Goal: Task Accomplishment & Management: Use online tool/utility

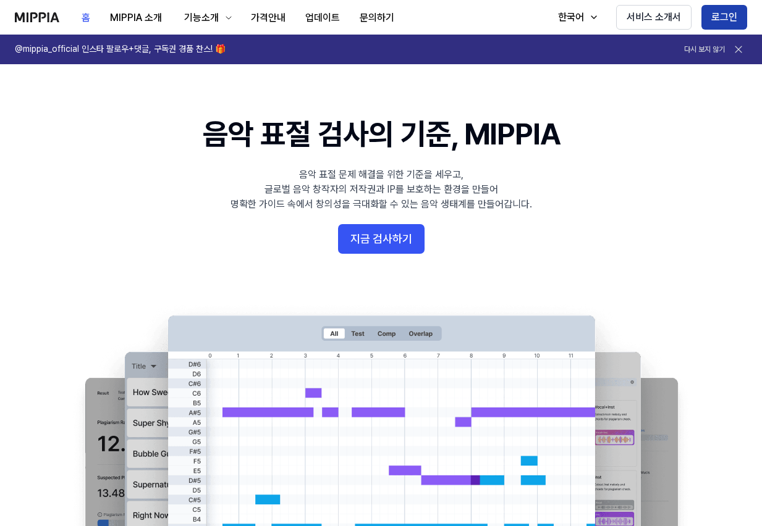
click at [715, 20] on button "로그인" at bounding box center [724, 17] width 46 height 25
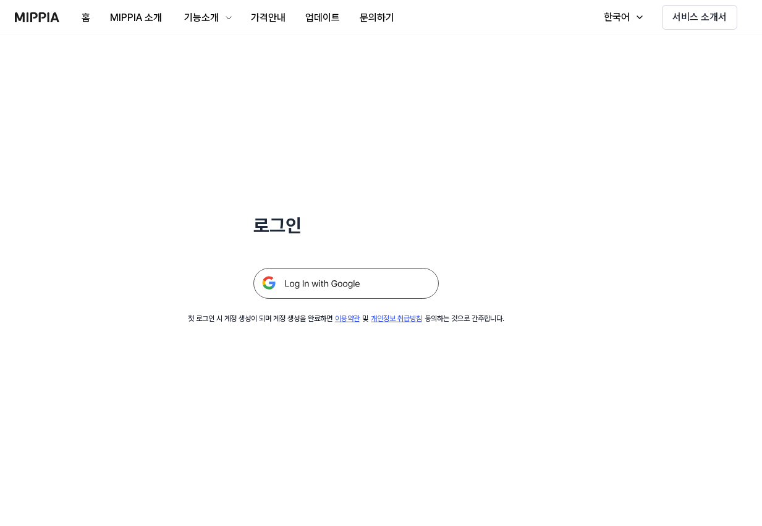
click at [358, 280] on img at bounding box center [345, 283] width 185 height 31
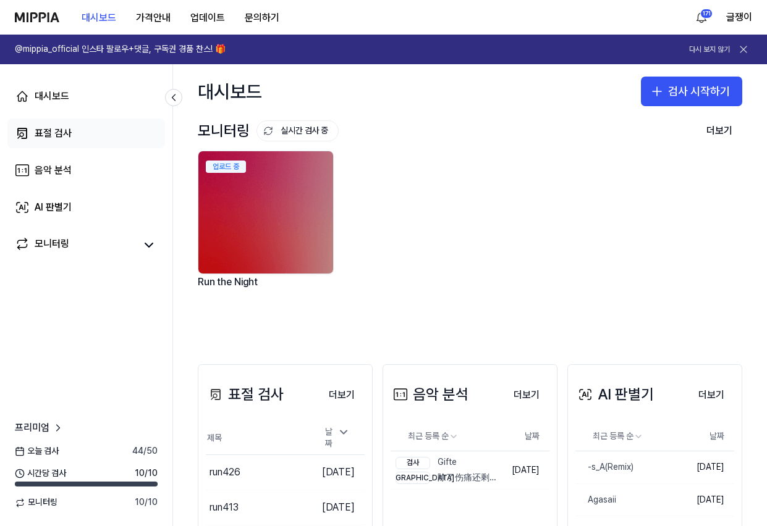
click at [39, 134] on div "표절 검사" at bounding box center [53, 133] width 37 height 15
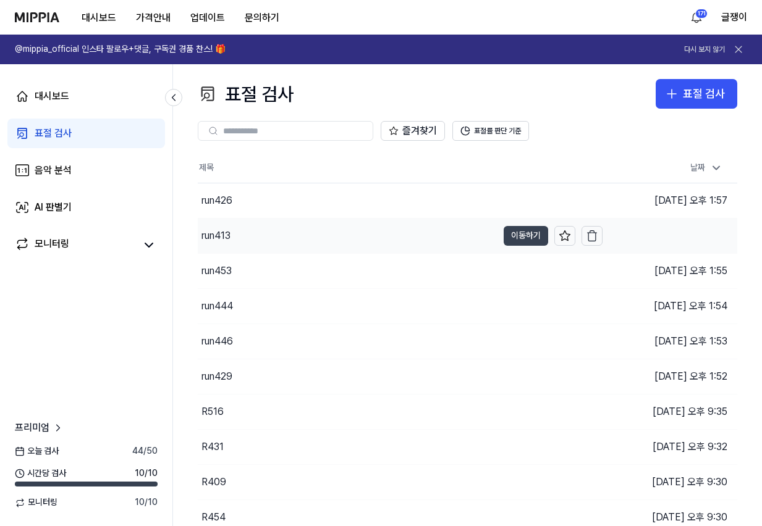
click at [532, 237] on button "이동하기" at bounding box center [525, 236] width 44 height 20
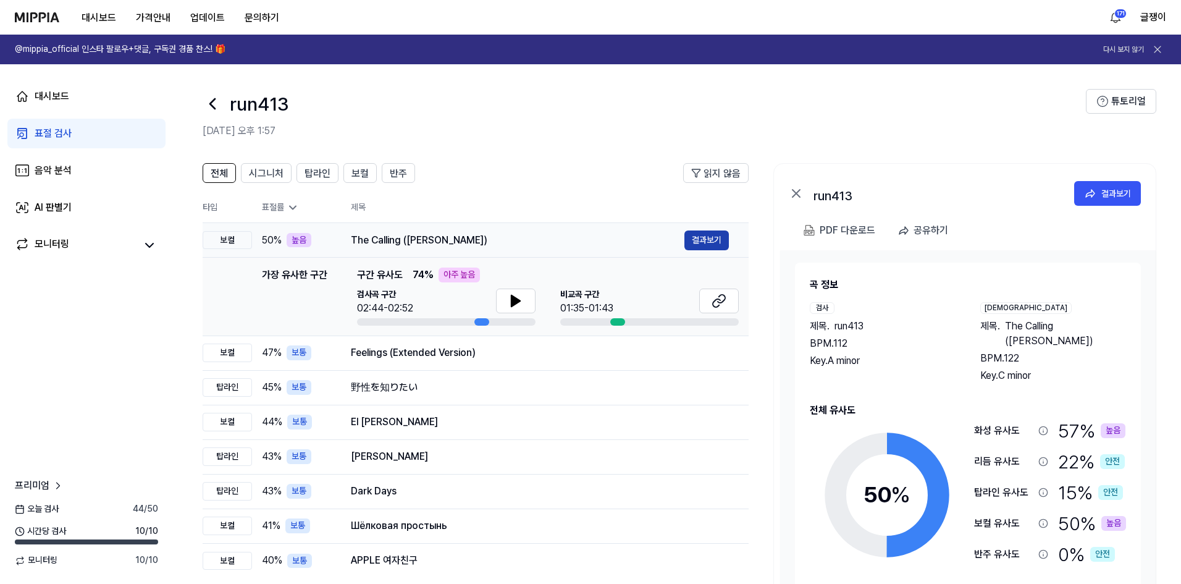
click at [709, 240] on button "결과보기" at bounding box center [706, 240] width 44 height 20
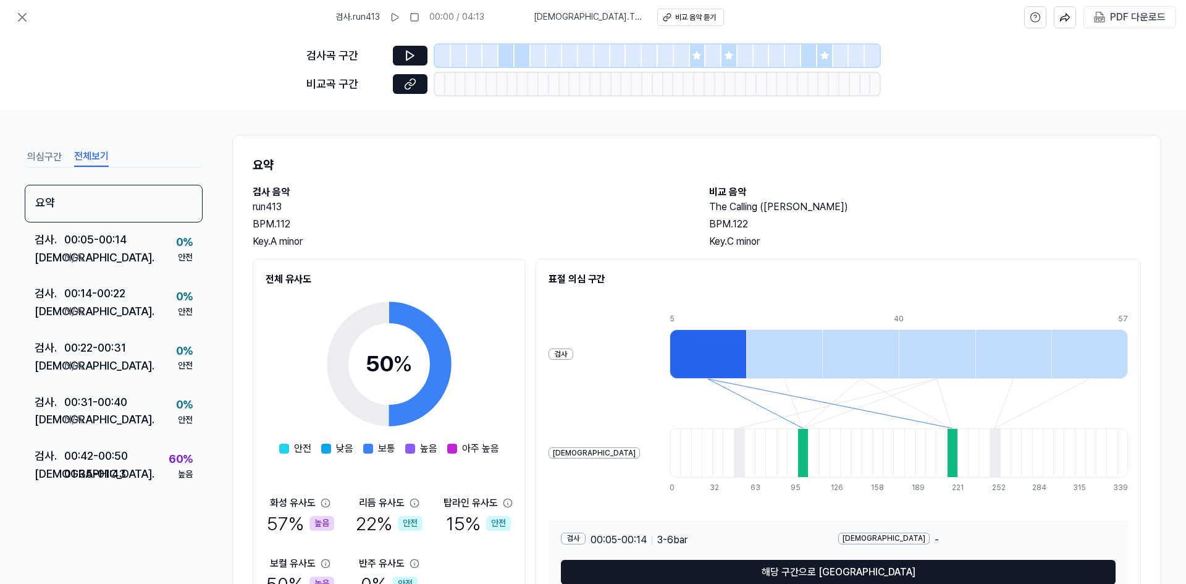
click at [98, 154] on button "전체보기" at bounding box center [91, 157] width 35 height 20
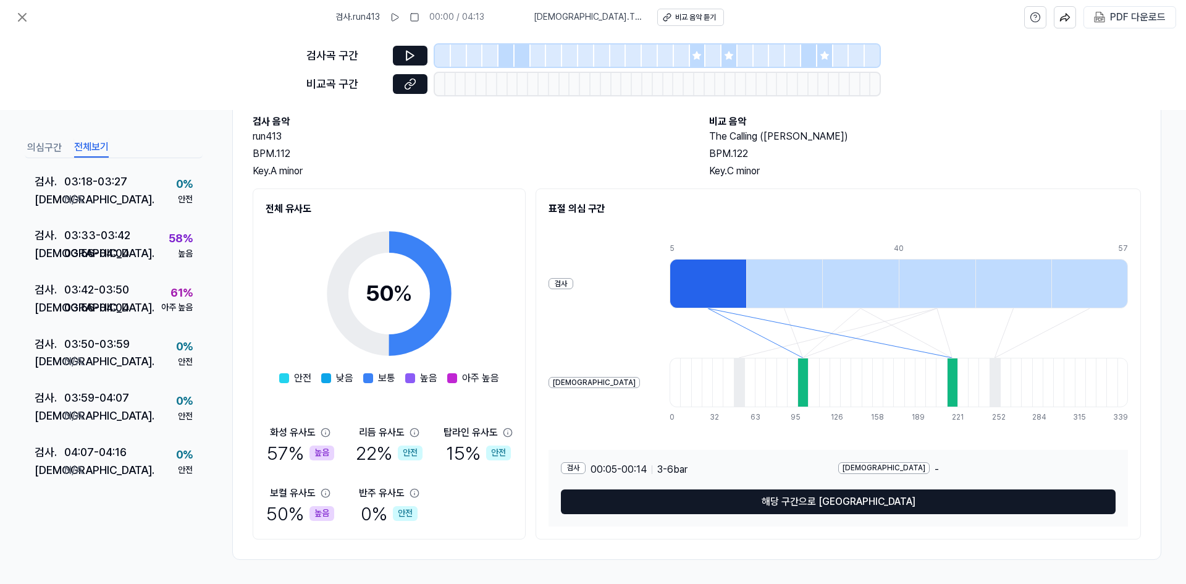
scroll to position [71, 0]
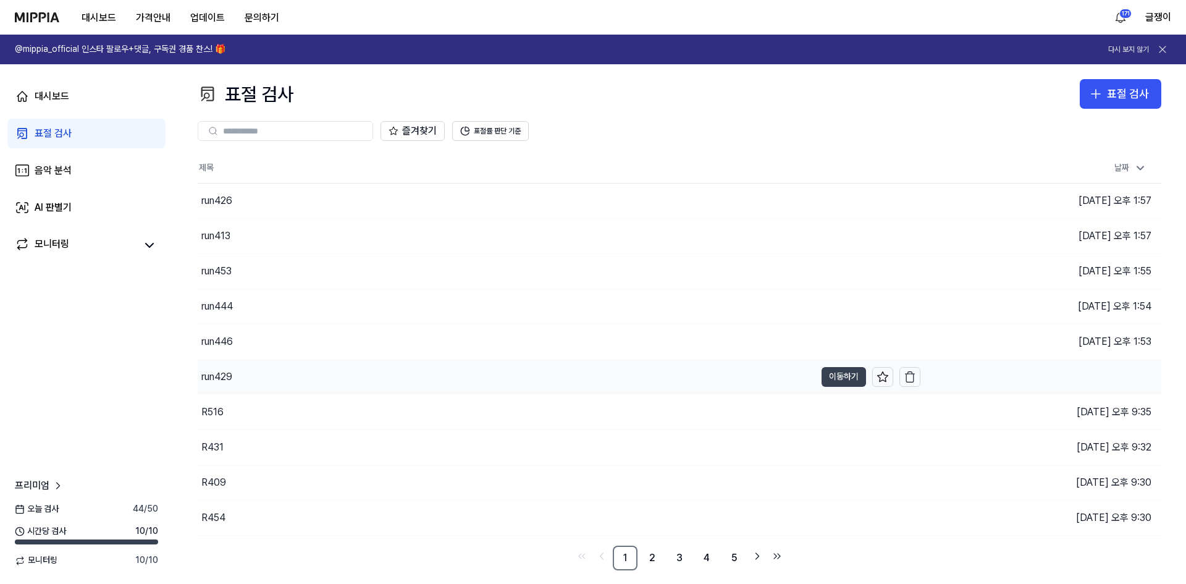
click at [766, 375] on button "이동하기" at bounding box center [844, 377] width 44 height 20
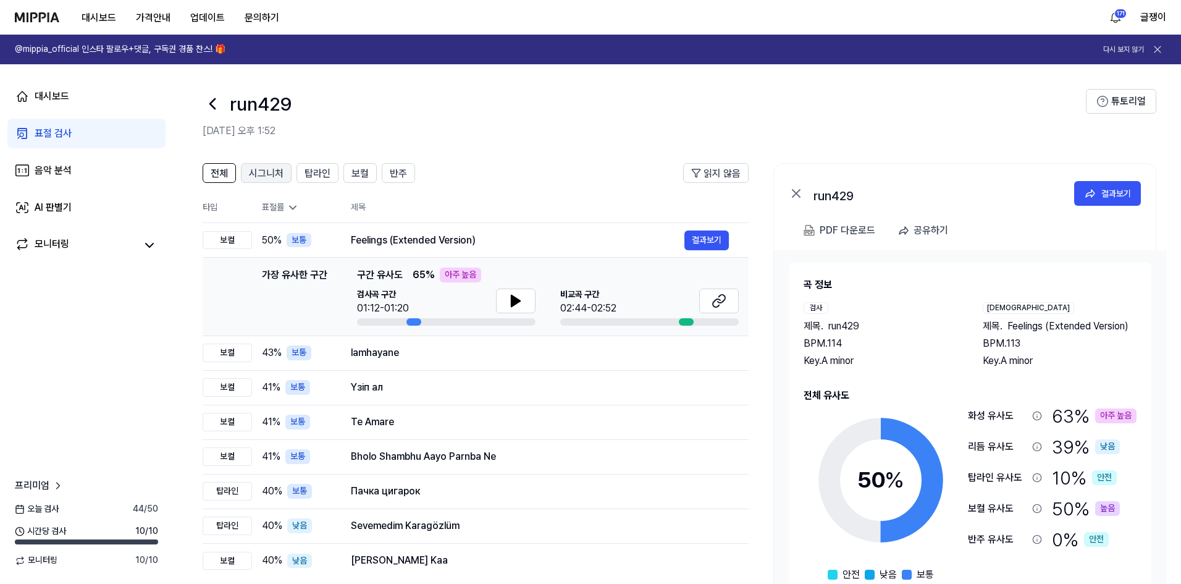
click at [274, 180] on span "시그니처" at bounding box center [266, 173] width 35 height 15
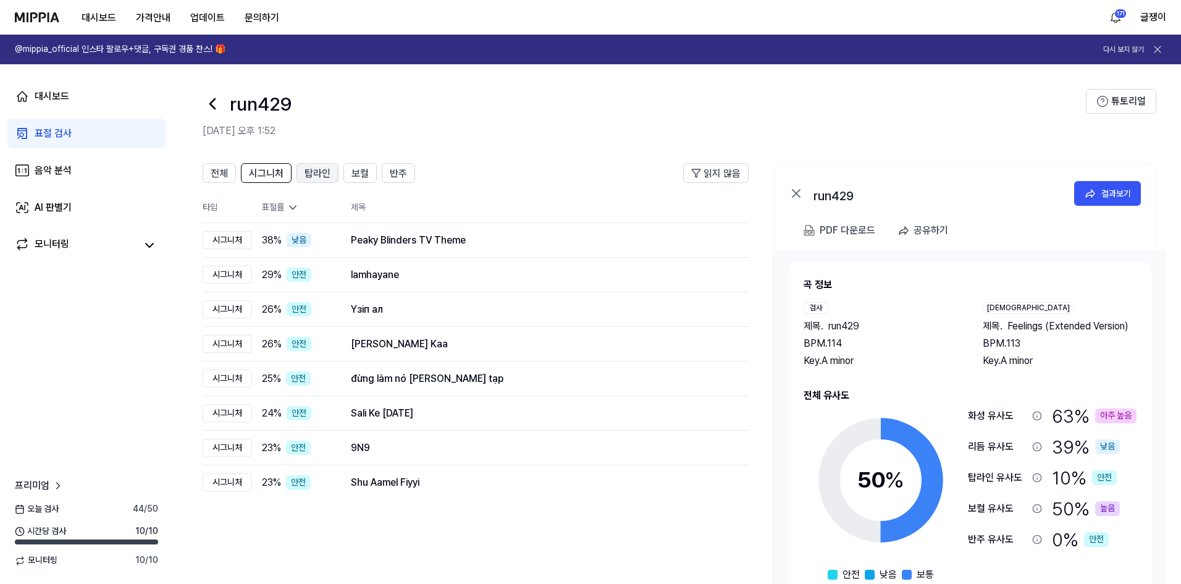
click at [321, 173] on span "탑라인" at bounding box center [318, 173] width 26 height 15
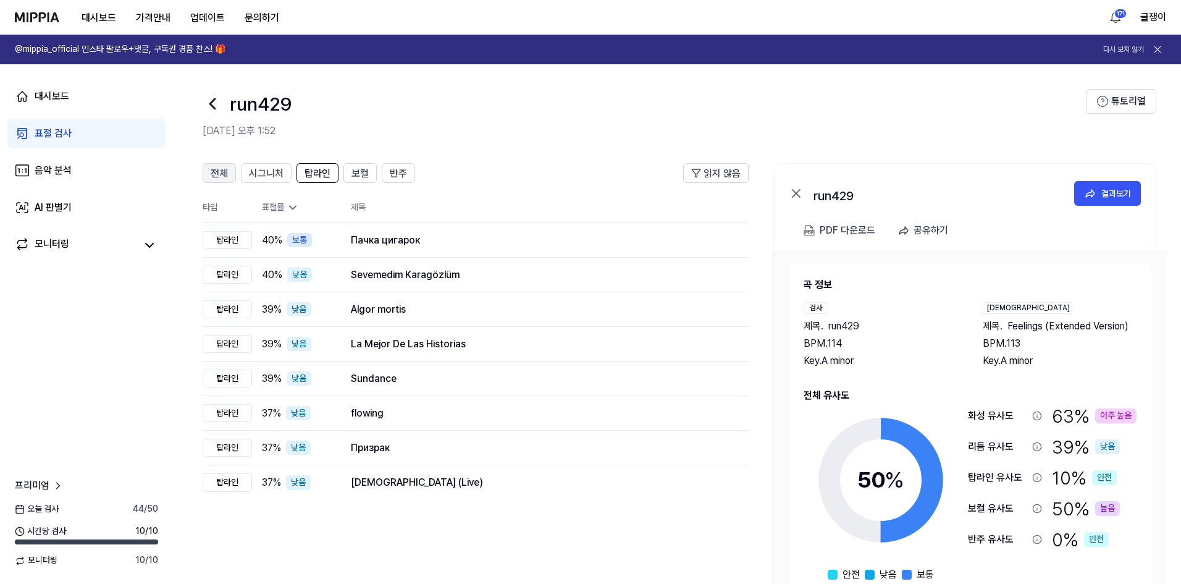
click at [225, 167] on span "전체" at bounding box center [219, 173] width 17 height 15
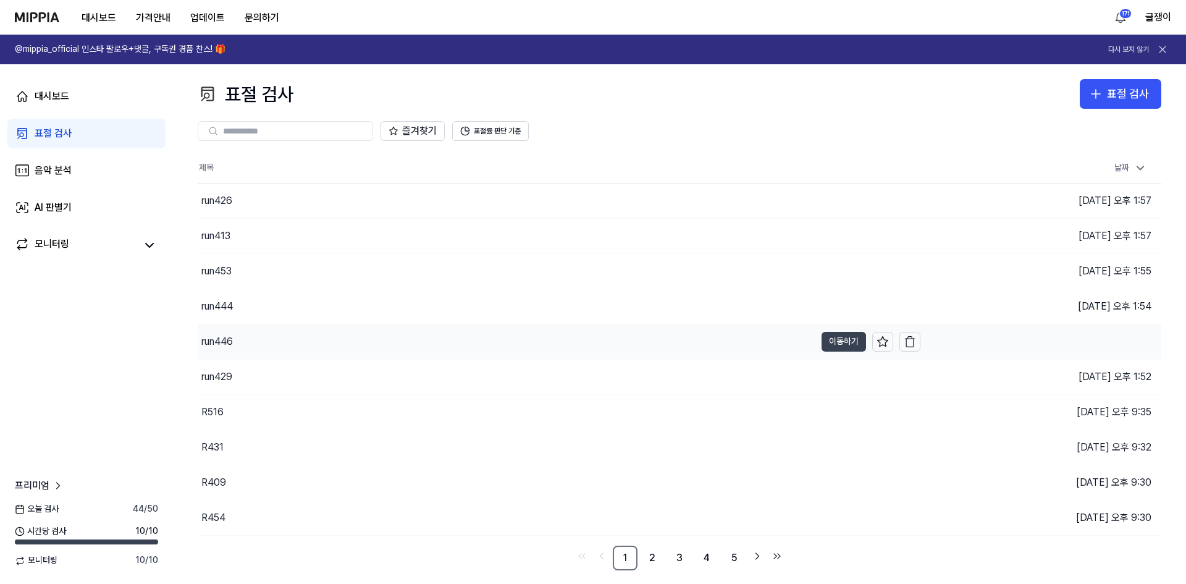
click at [766, 340] on button "이동하기" at bounding box center [844, 342] width 44 height 20
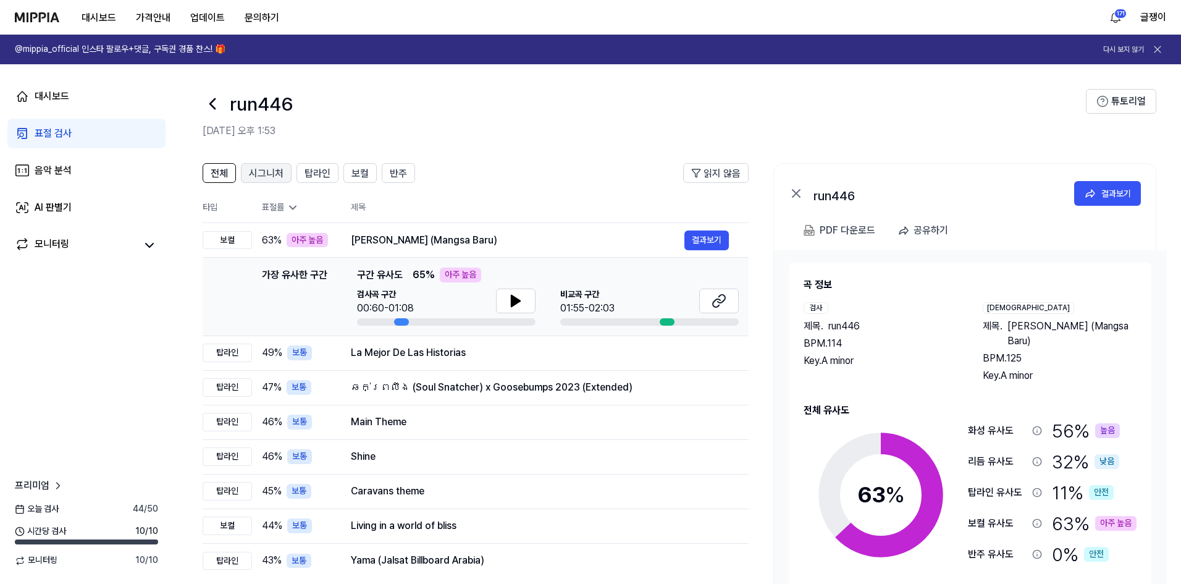
click at [256, 164] on button "시그니처" at bounding box center [266, 173] width 51 height 20
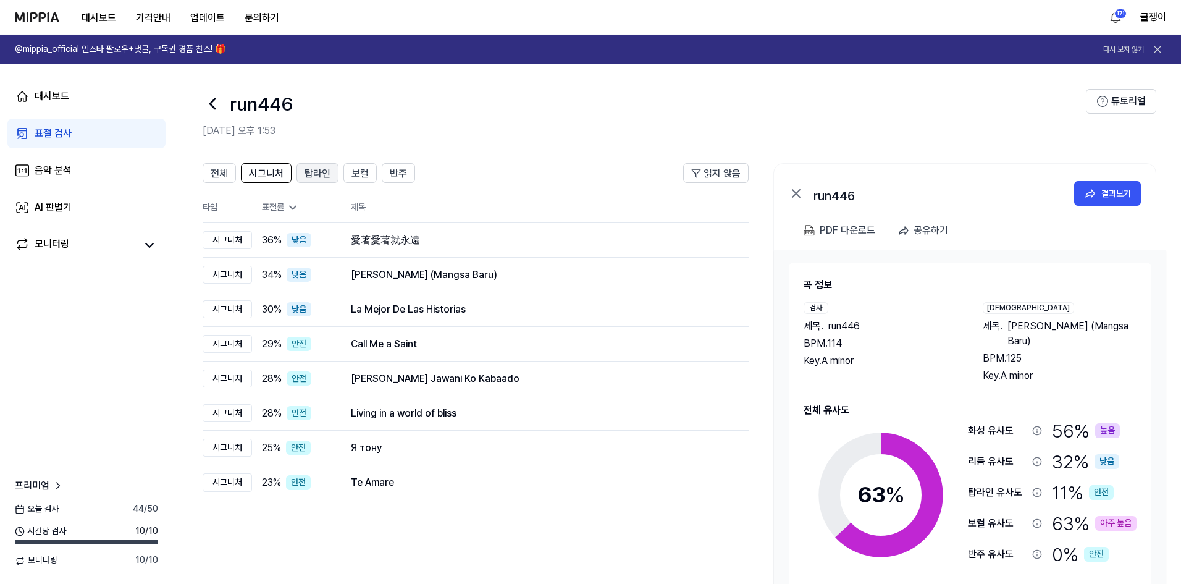
click at [318, 168] on span "탑라인" at bounding box center [318, 173] width 26 height 15
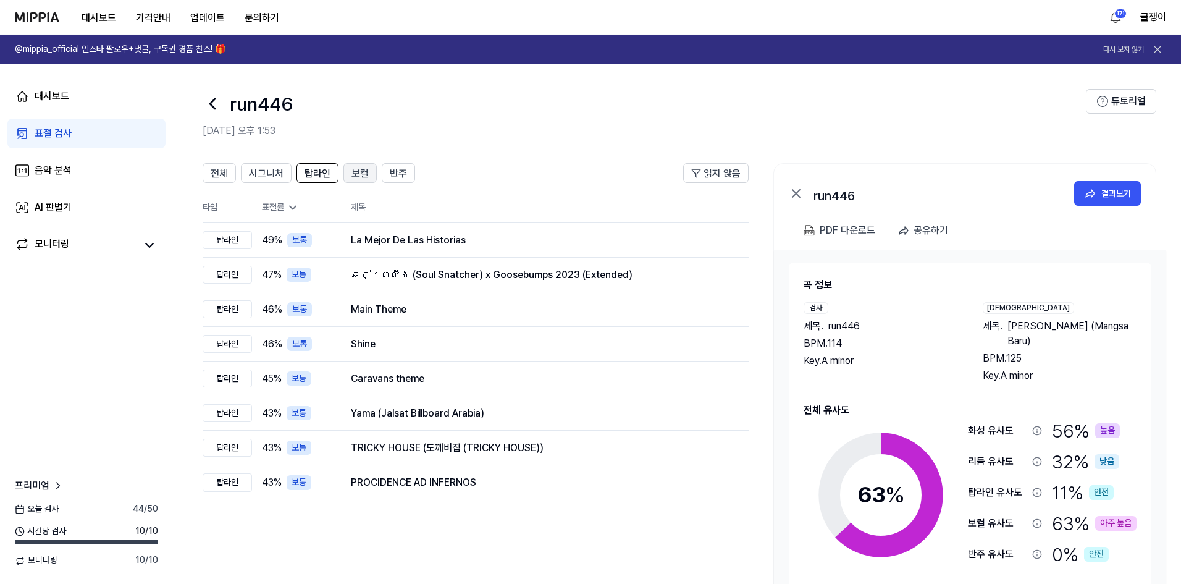
click at [355, 172] on span "보컬" at bounding box center [360, 173] width 17 height 15
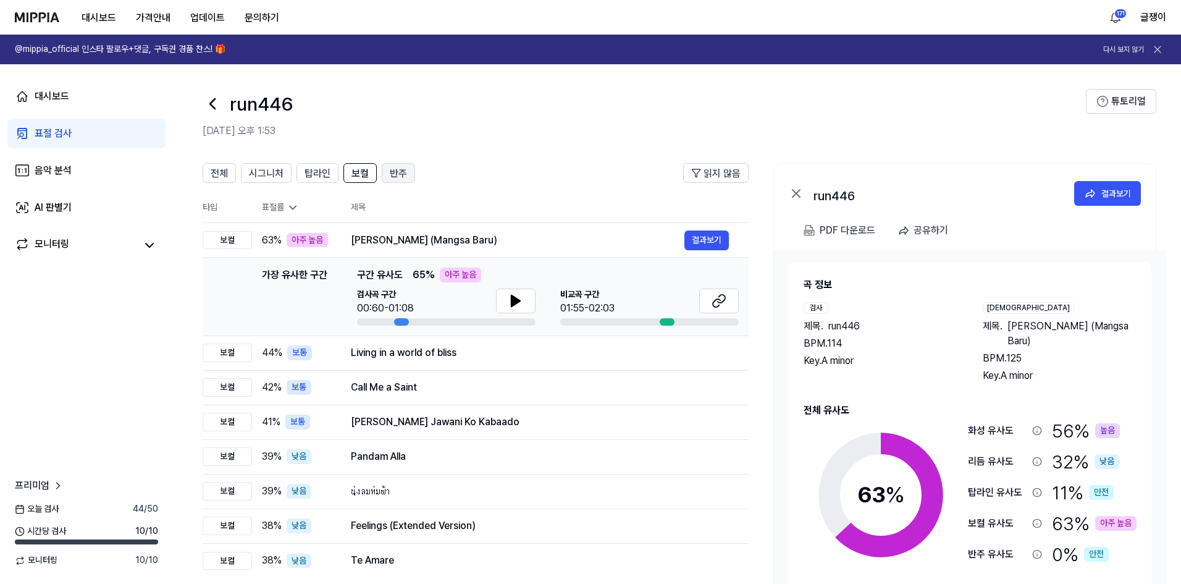
click at [406, 172] on button "반주" at bounding box center [398, 173] width 33 height 20
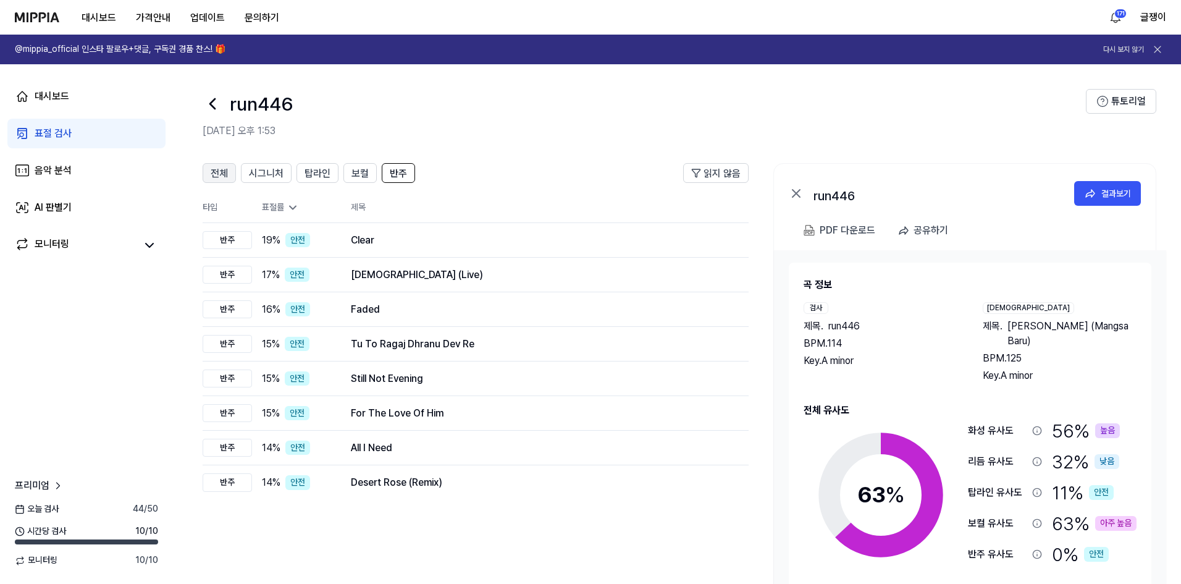
click at [204, 164] on button "전체" at bounding box center [219, 173] width 33 height 20
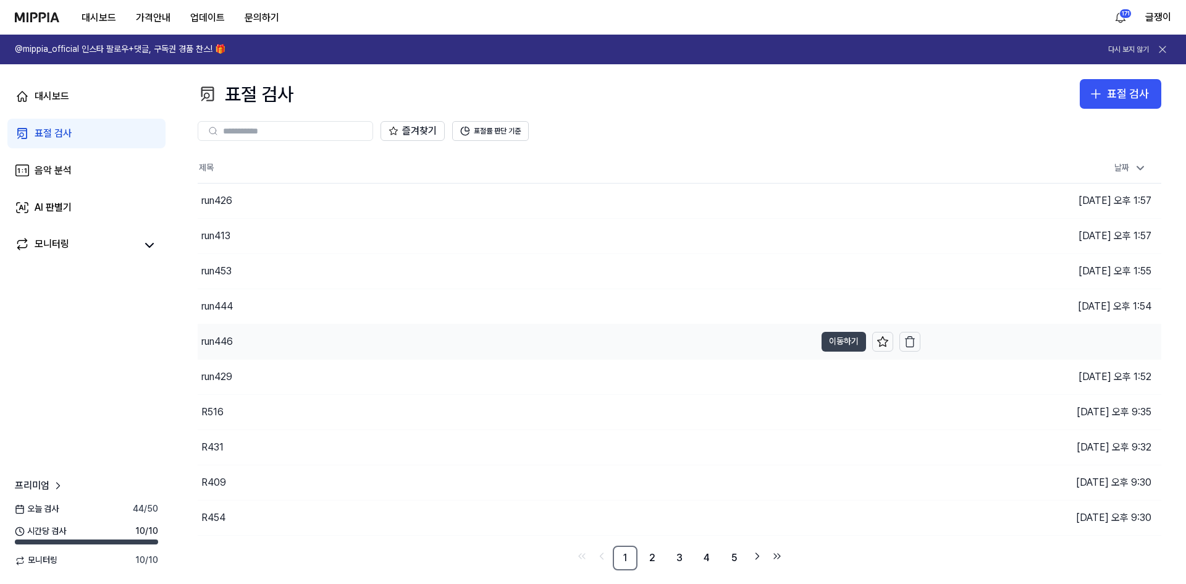
click at [766, 342] on button "이동하기" at bounding box center [844, 342] width 44 height 20
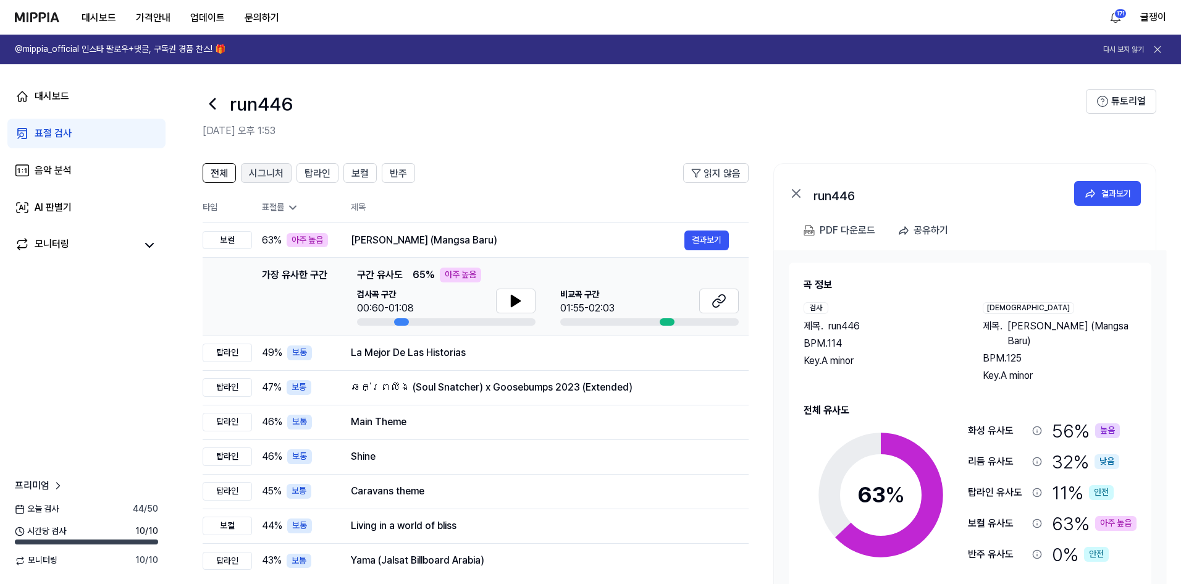
click at [268, 164] on button "시그니처" at bounding box center [266, 173] width 51 height 20
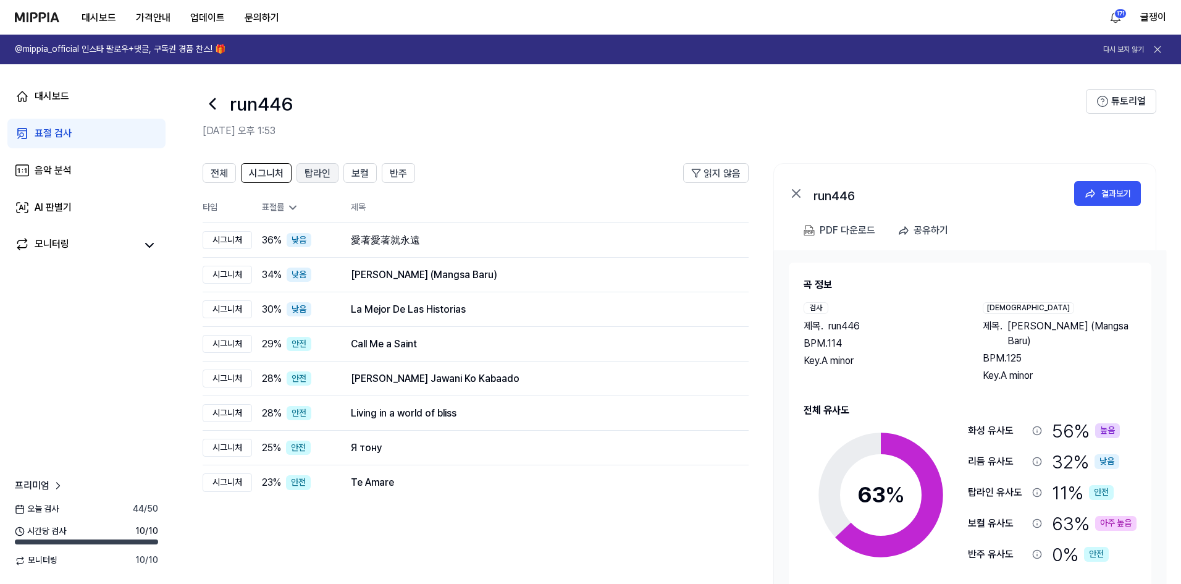
click at [318, 171] on span "탑라인" at bounding box center [318, 173] width 26 height 15
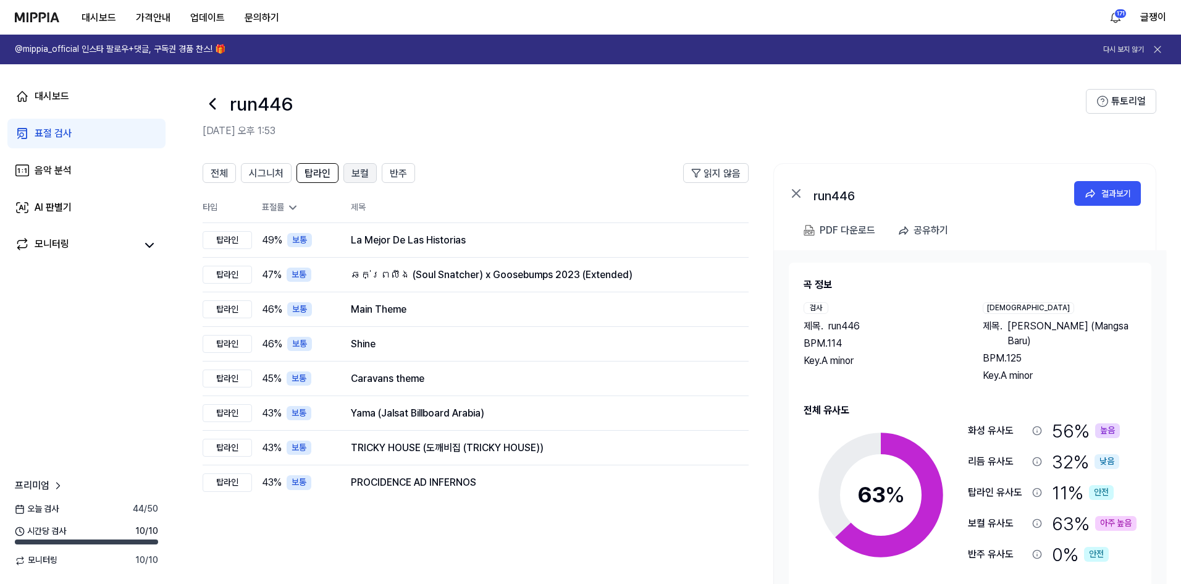
click at [352, 171] on span "보컬" at bounding box center [360, 173] width 17 height 15
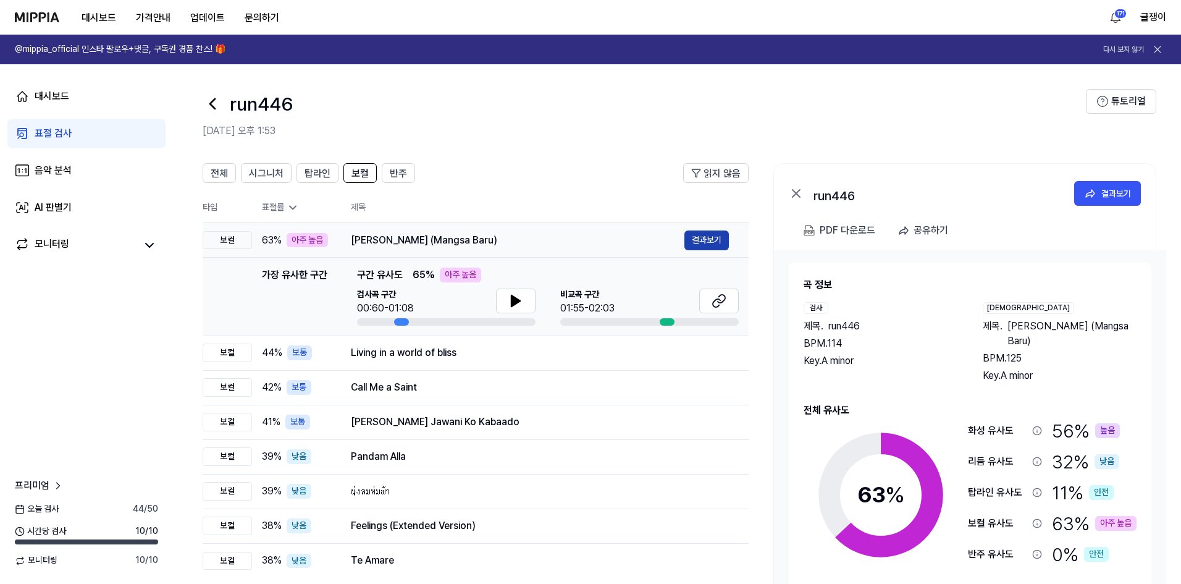
click at [716, 245] on button "결과보기" at bounding box center [706, 240] width 44 height 20
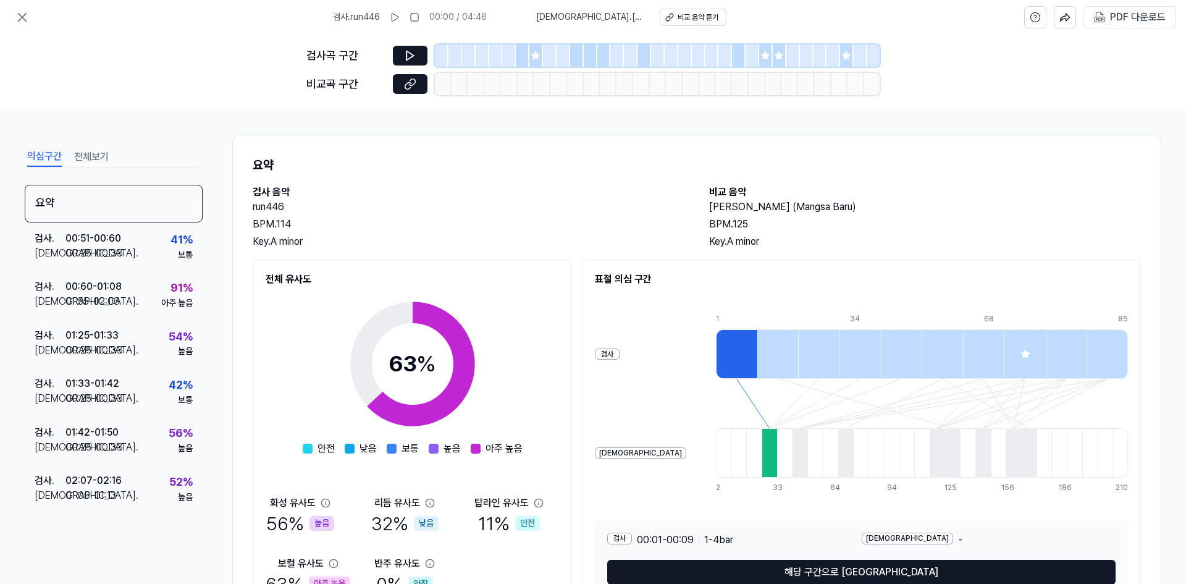
click at [84, 144] on div "의심구간 전체보기 요약 검사 . 00:51 - 00:60 비교 . 00:25 - 00:33 41 % 보통 검사 . 00:60 - 01:08 비…" at bounding box center [593, 347] width 1186 height 474
click at [86, 153] on button "전체보기" at bounding box center [91, 157] width 35 height 20
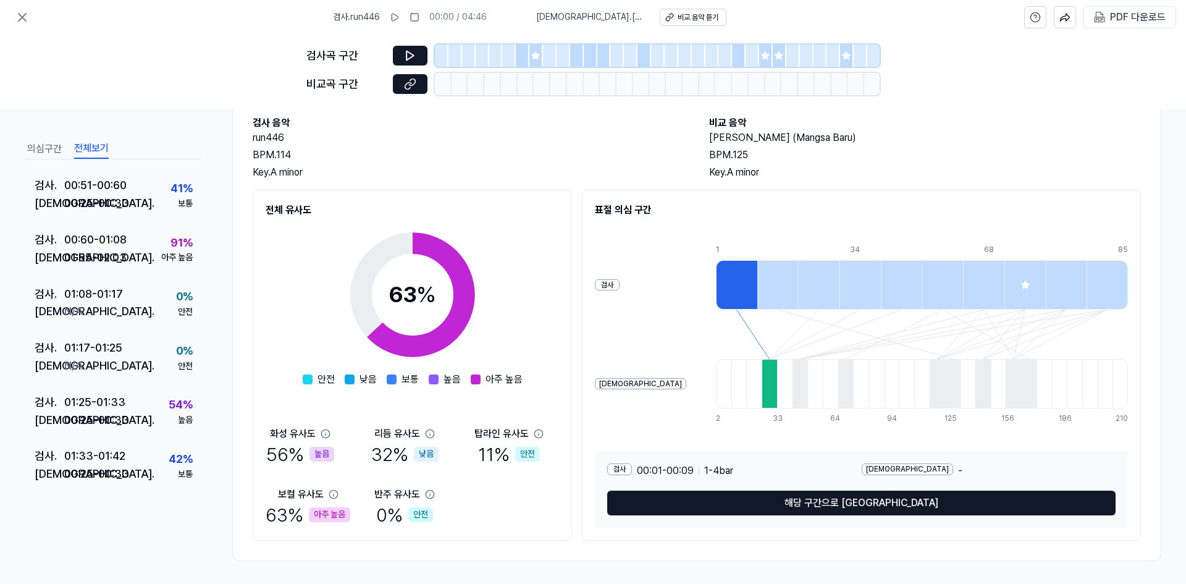
scroll to position [71, 0]
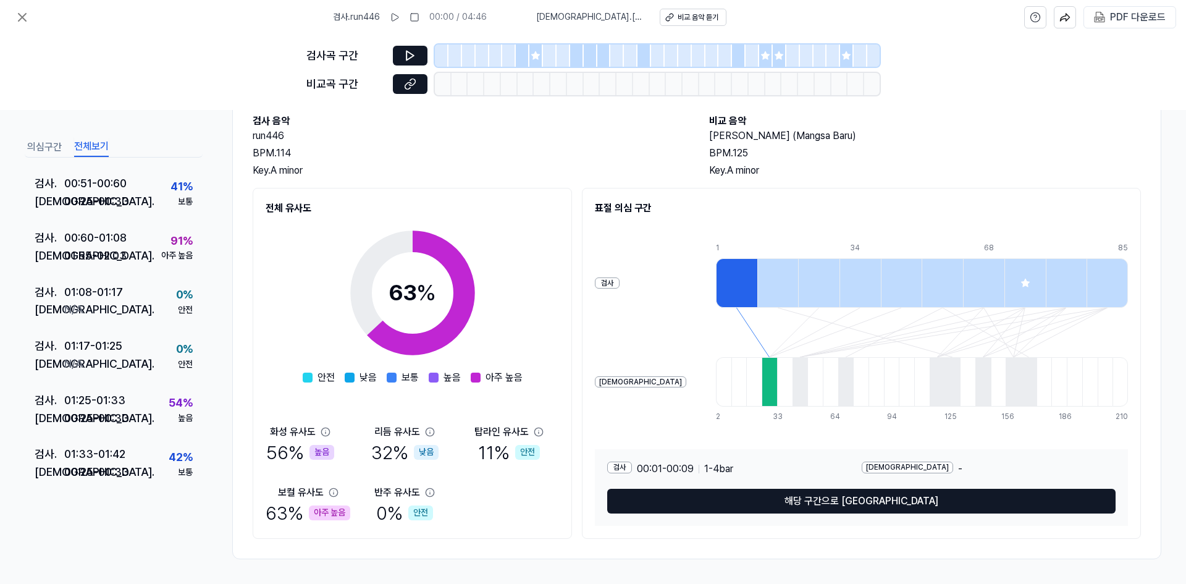
click at [766, 367] on div at bounding box center [845, 381] width 15 height 49
click at [766, 373] on div at bounding box center [800, 381] width 15 height 49
click at [766, 371] on div at bounding box center [845, 381] width 15 height 49
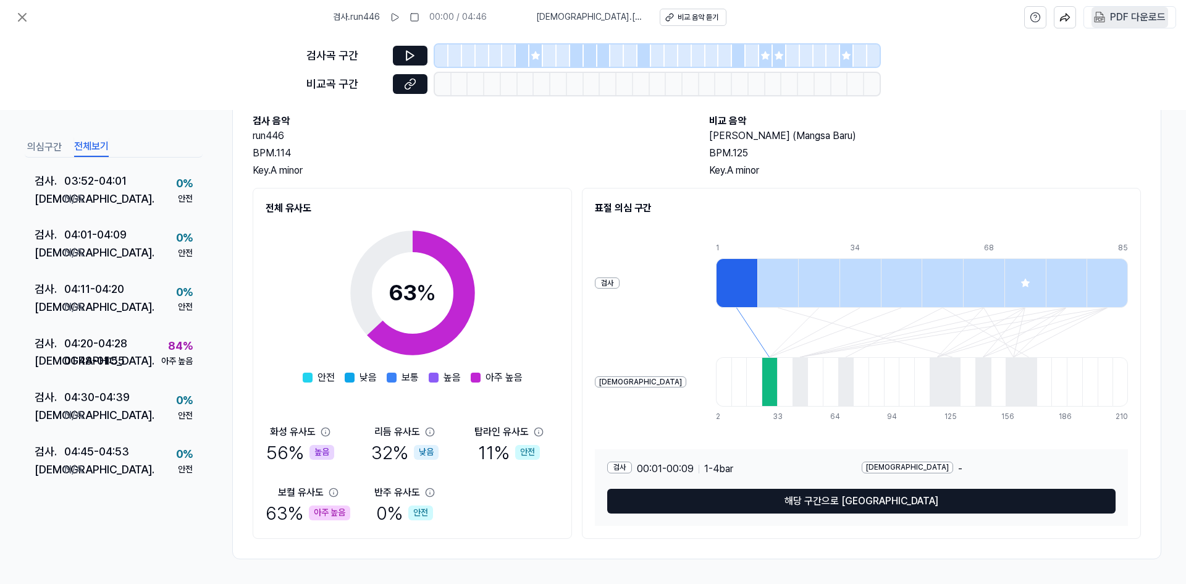
click at [766, 13] on img at bounding box center [1099, 17] width 11 height 11
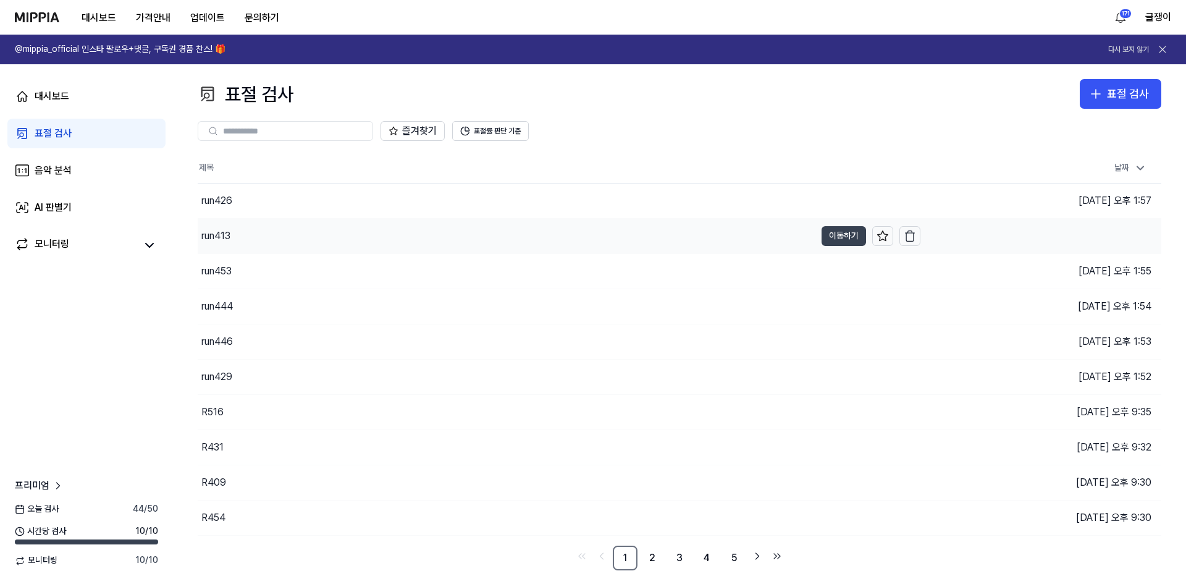
click at [766, 231] on button "이동하기" at bounding box center [844, 236] width 44 height 20
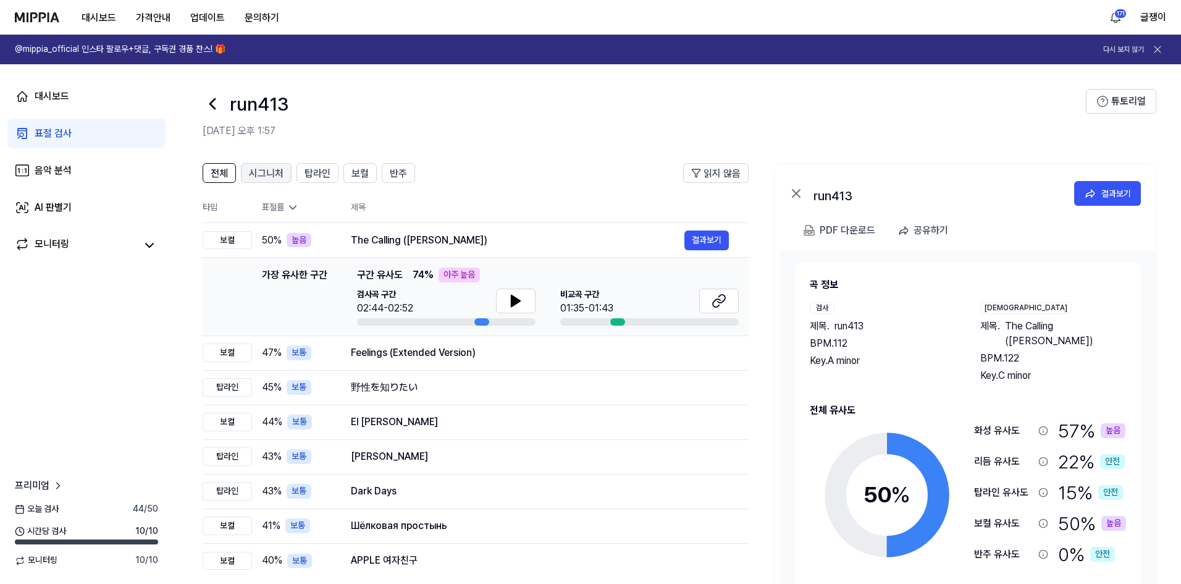
click at [269, 170] on span "시그니처" at bounding box center [266, 173] width 35 height 15
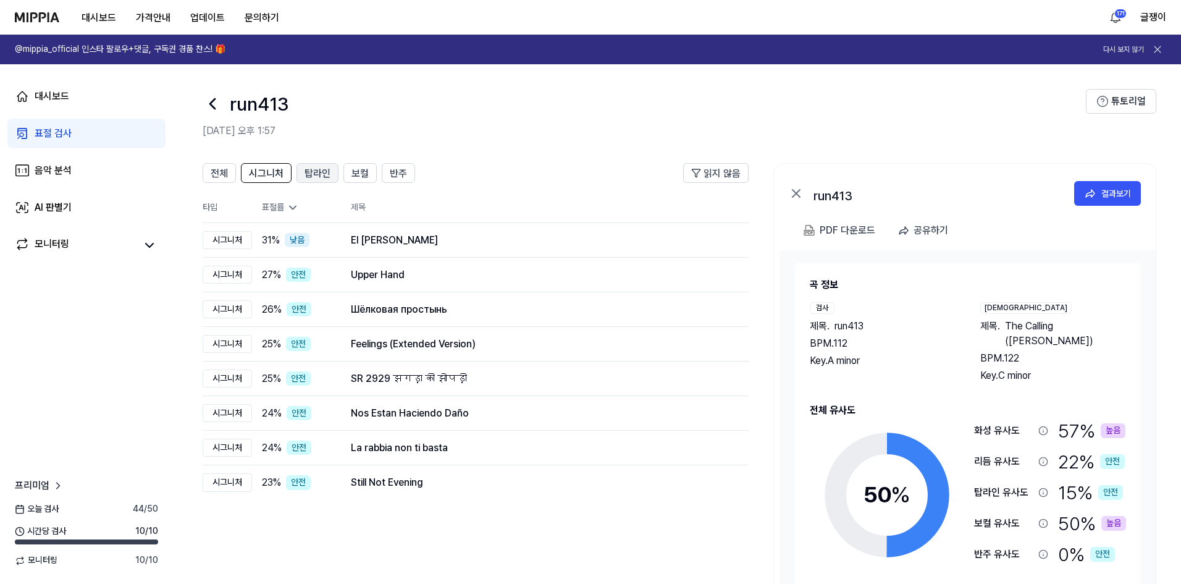
click at [319, 170] on span "탑라인" at bounding box center [318, 173] width 26 height 15
click at [390, 173] on span "반주" at bounding box center [398, 173] width 17 height 15
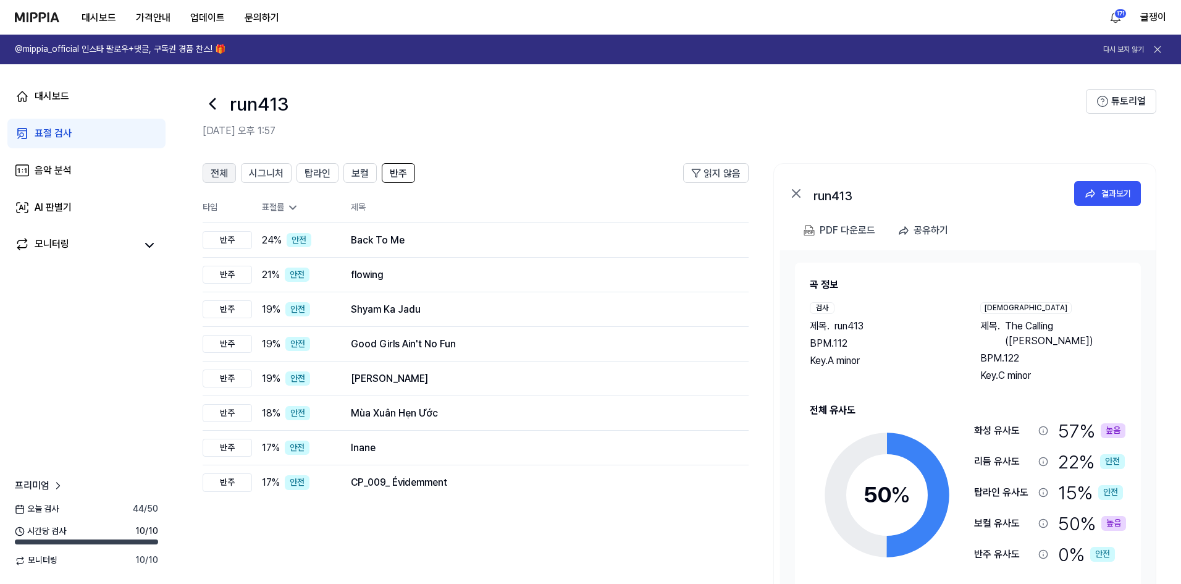
click at [214, 171] on span "전체" at bounding box center [219, 173] width 17 height 15
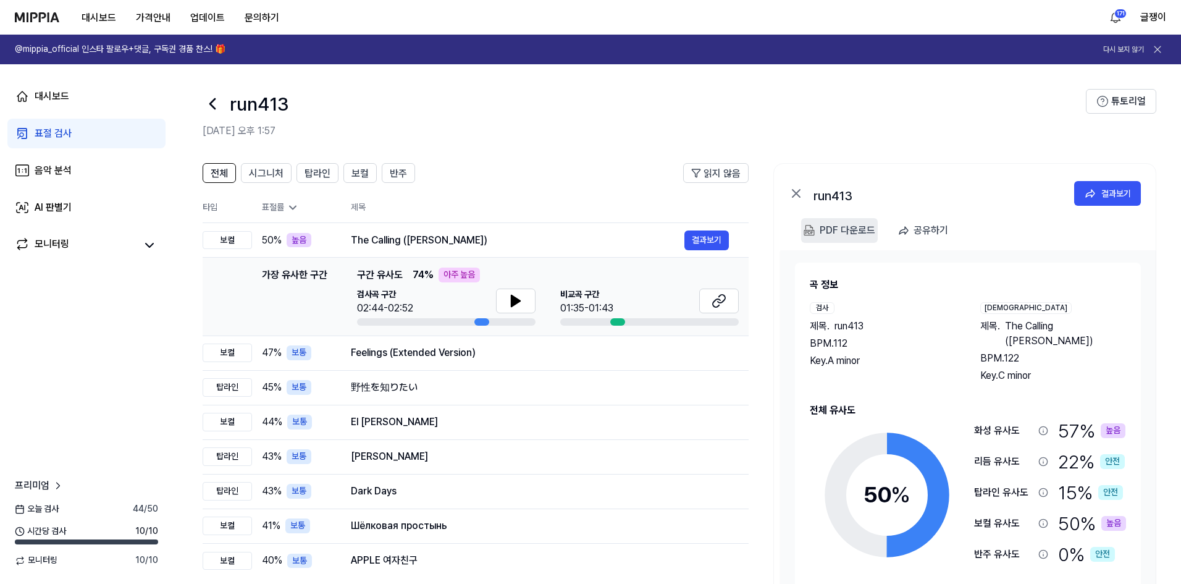
click at [766, 226] on div "PDF 다운로드" at bounding box center [848, 230] width 56 height 16
click at [64, 125] on link "표절 검사" at bounding box center [86, 134] width 158 height 30
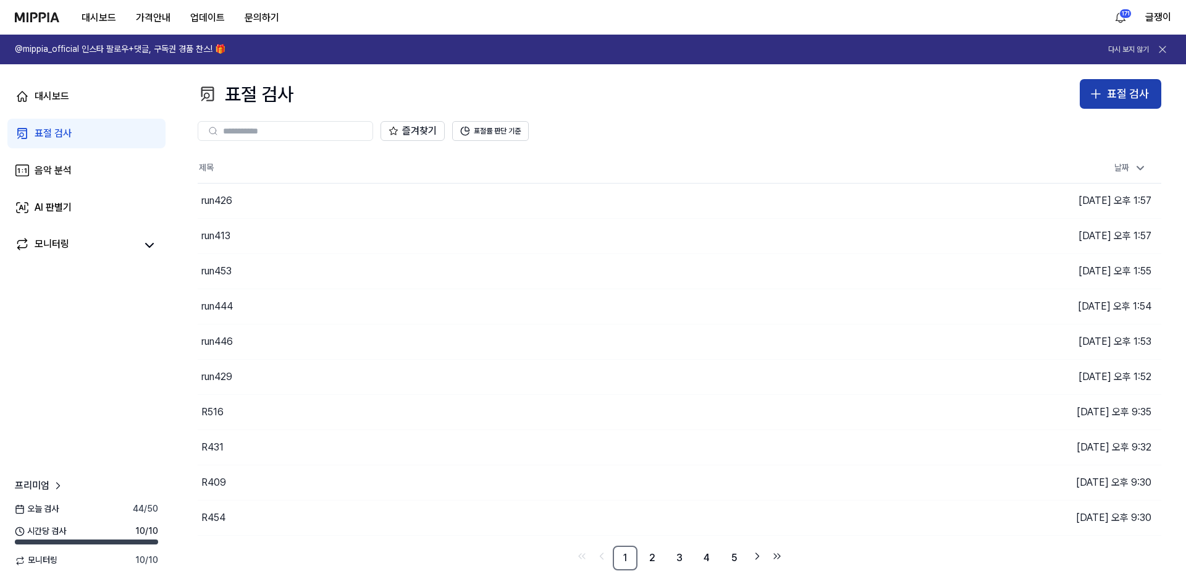
click at [766, 102] on div "표절 검사" at bounding box center [1128, 94] width 42 height 18
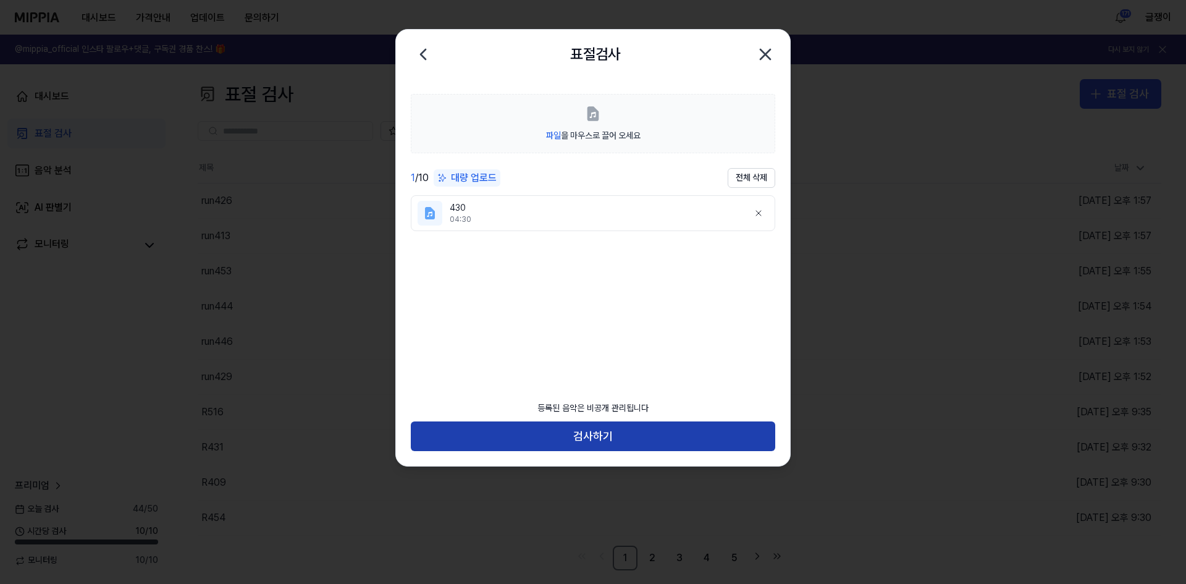
click at [605, 430] on button "검사하기" at bounding box center [593, 436] width 364 height 30
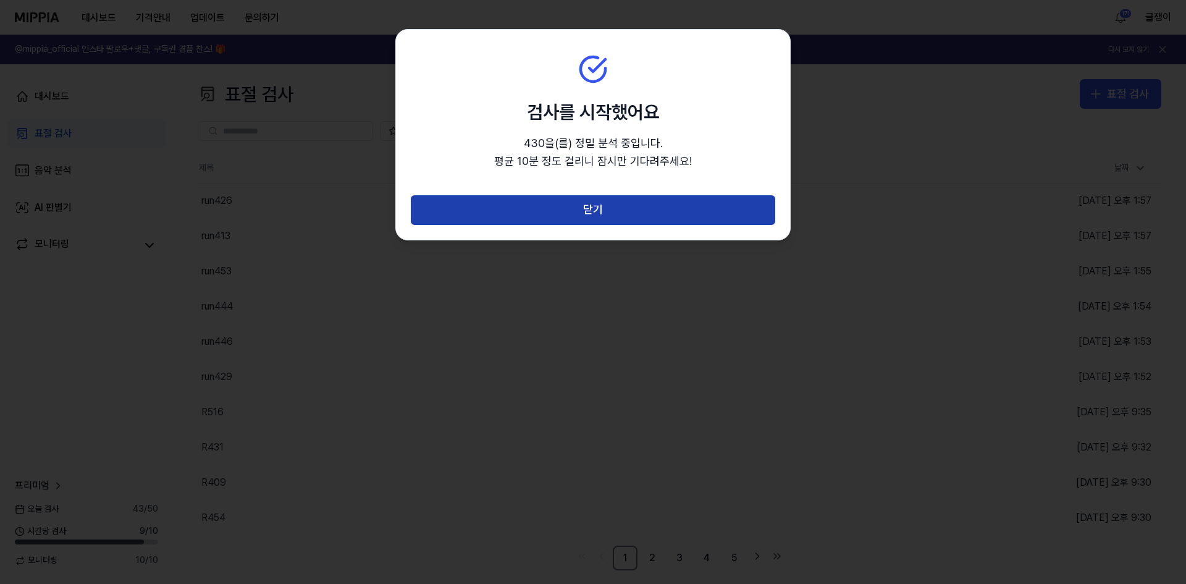
click at [585, 204] on button "닫기" at bounding box center [593, 210] width 364 height 30
